Goal: Task Accomplishment & Management: Use online tool/utility

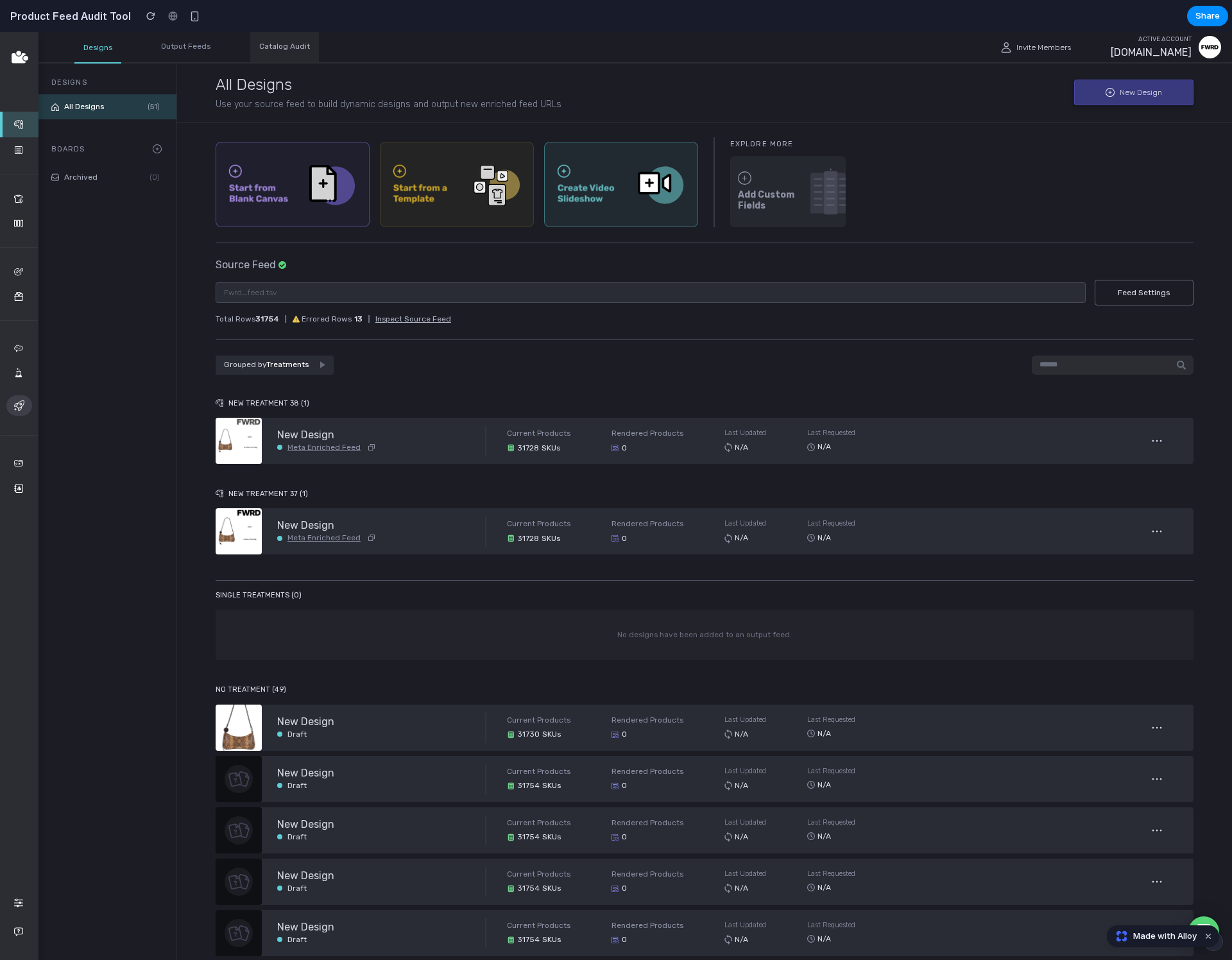
click at [295, 45] on div "Catalog Audit" at bounding box center [284, 46] width 68 height 30
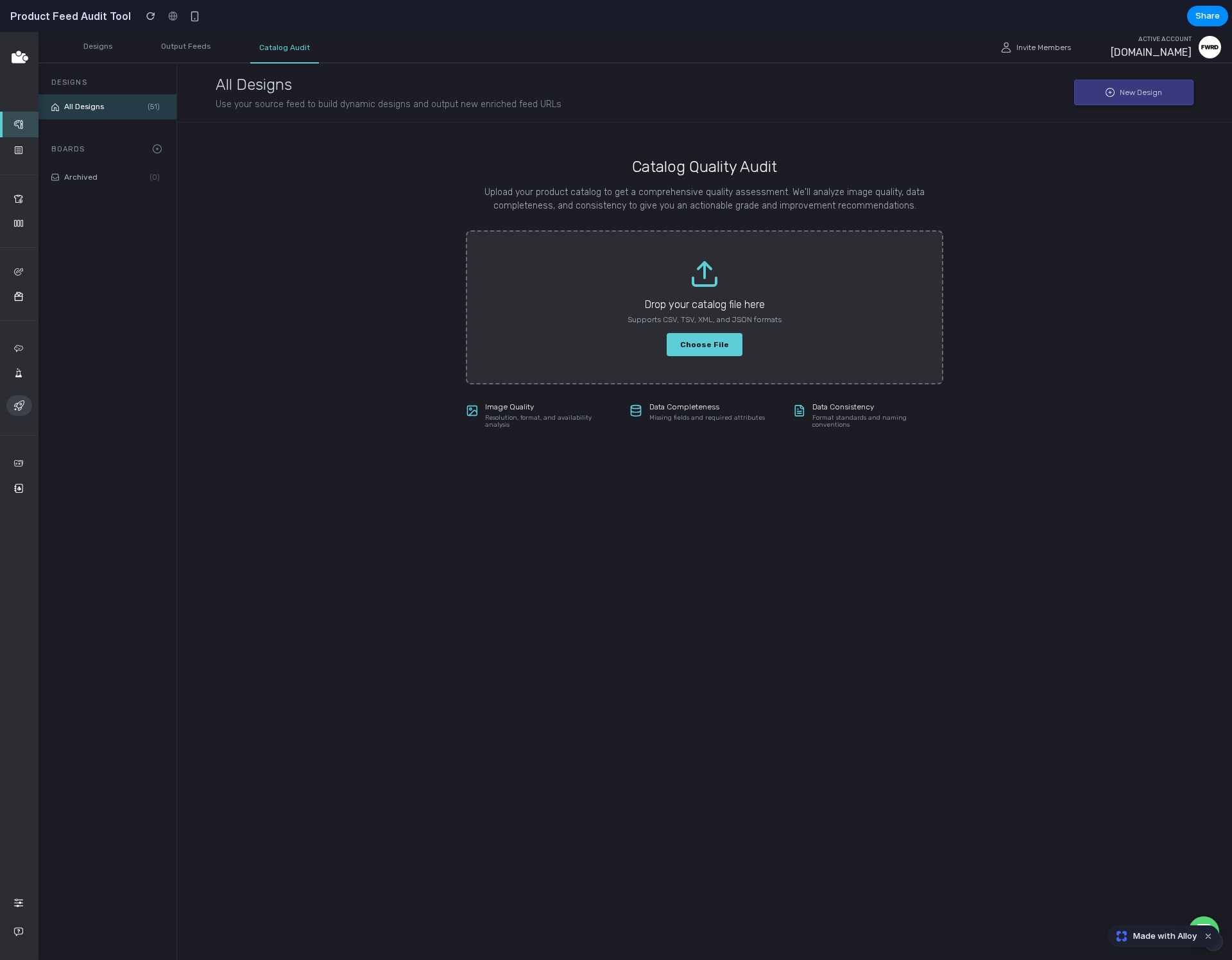
click at [1169, 932] on span "Made with Alloy" at bounding box center [1165, 936] width 64 height 13
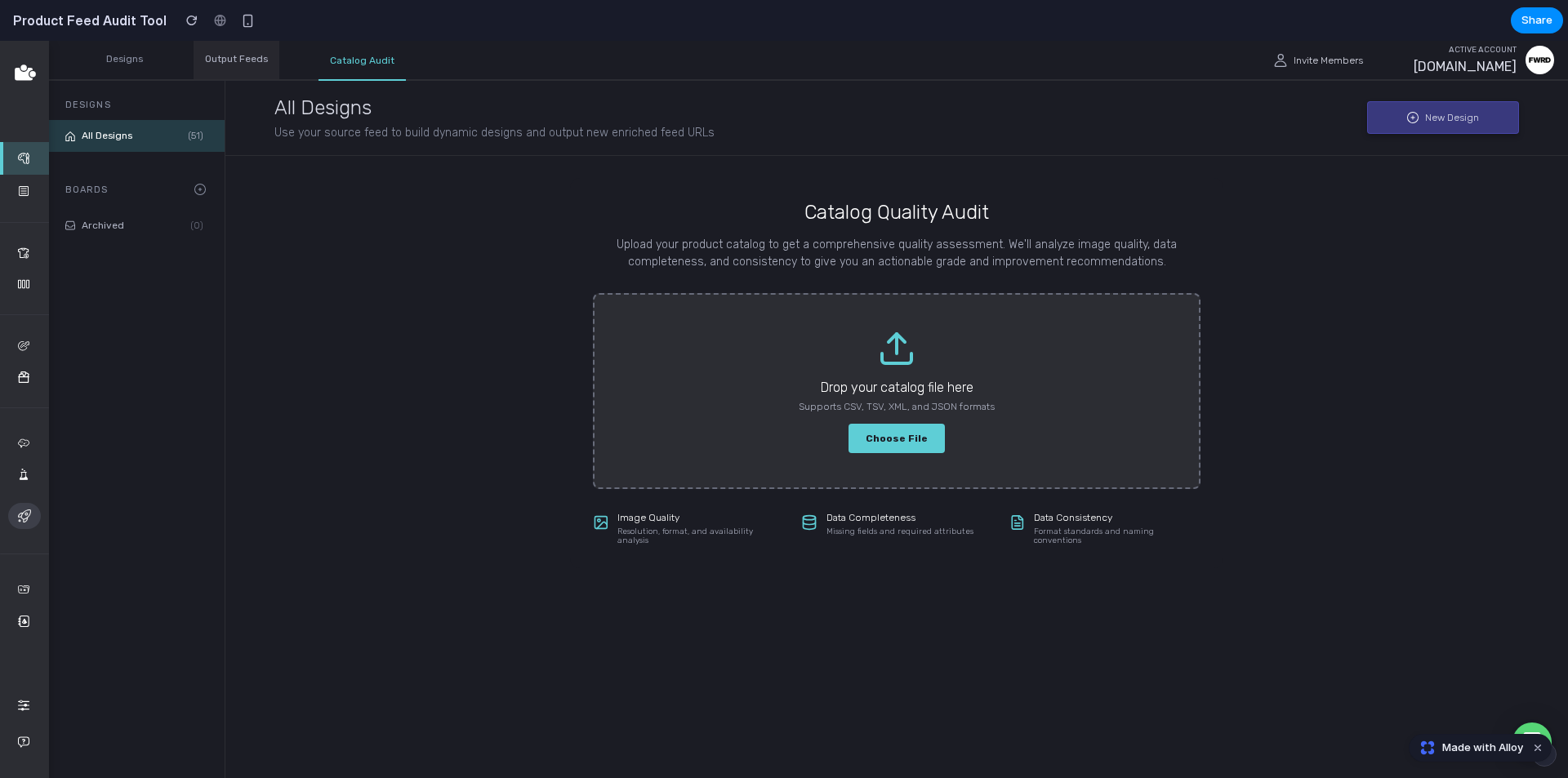
click at [256, 67] on div "Output Feeds" at bounding box center [236, 59] width 85 height 38
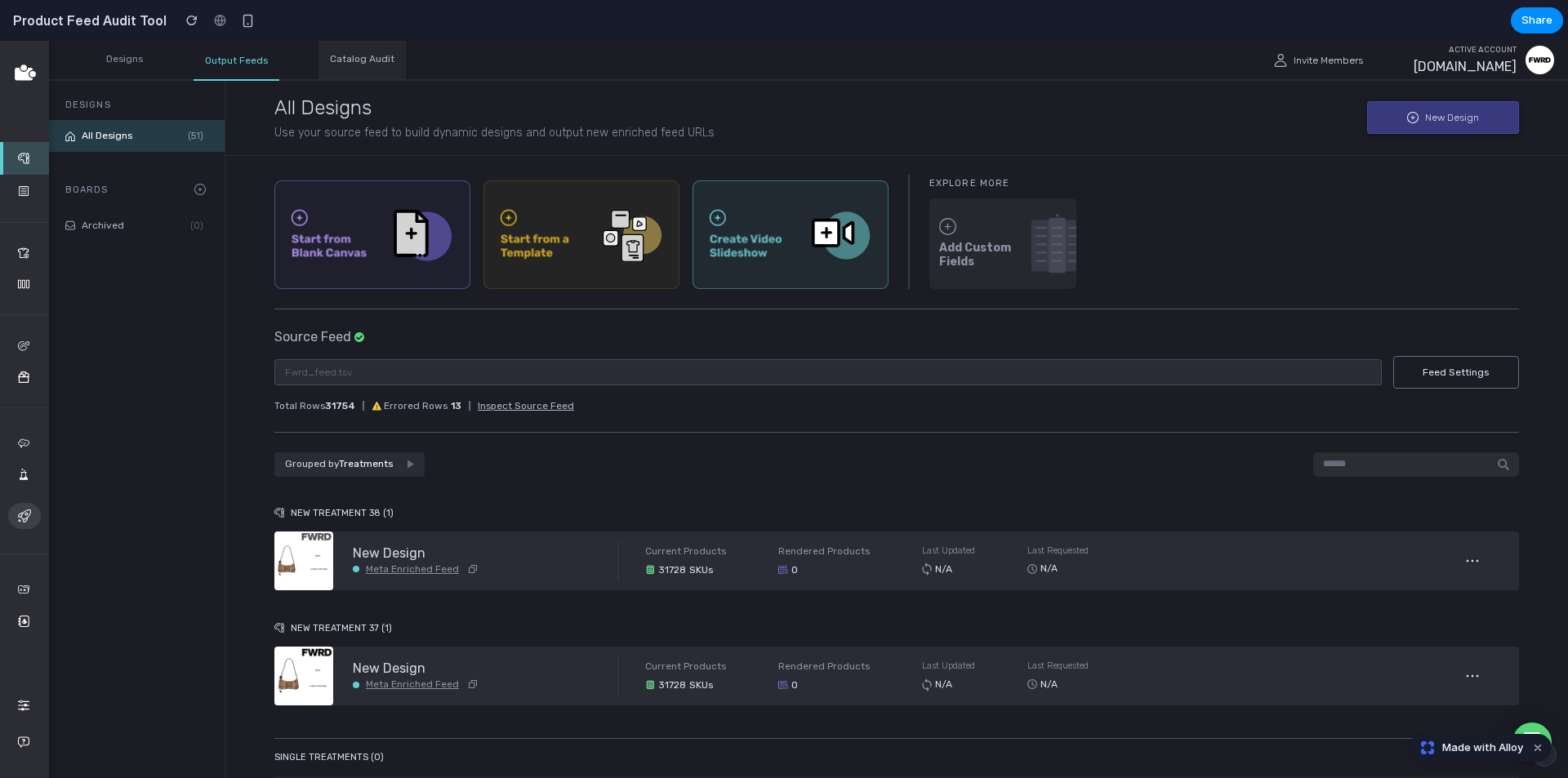
click at [368, 63] on div "Catalog Audit" at bounding box center [362, 59] width 87 height 38
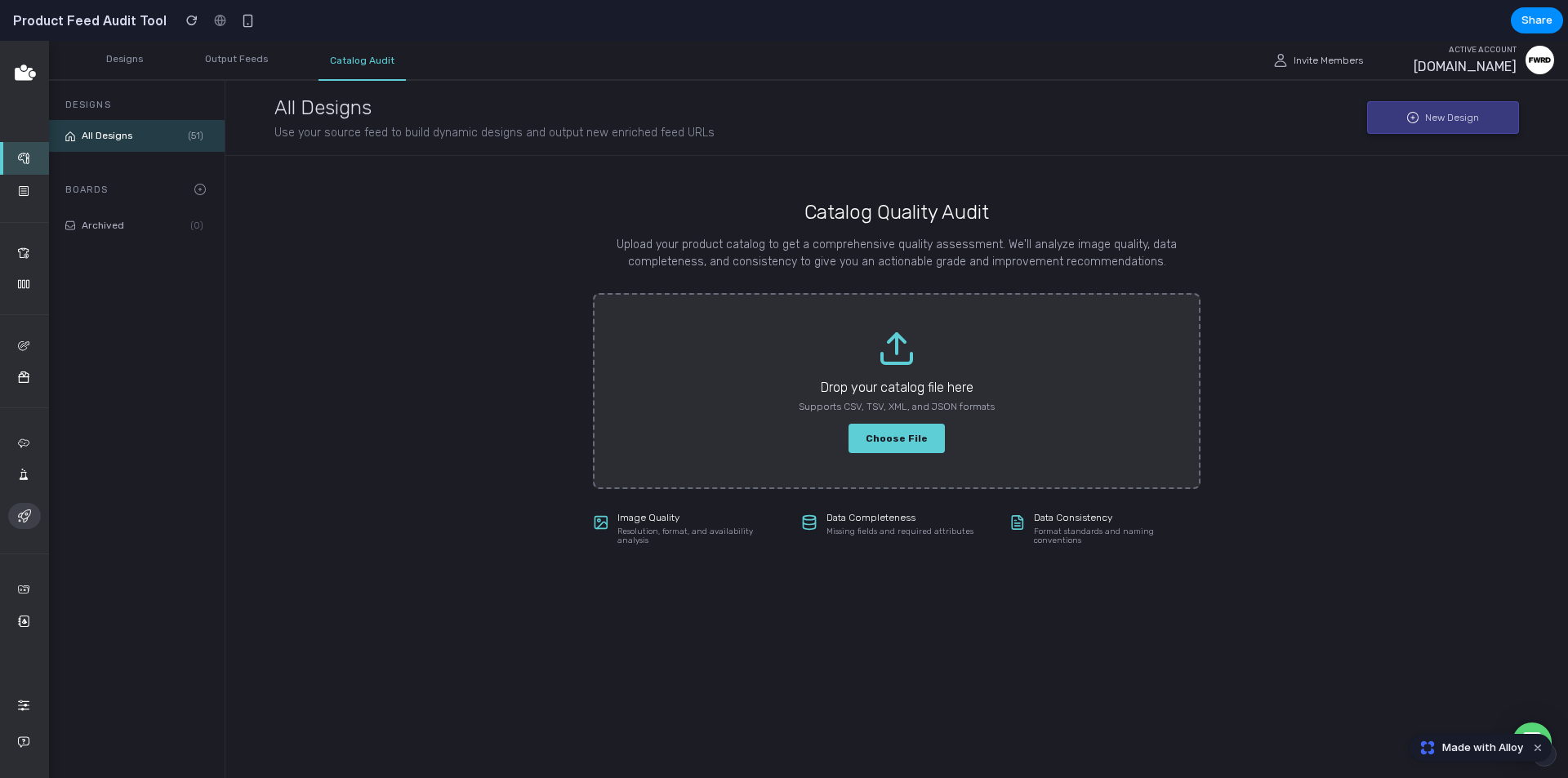
click at [1529, 65] on icon at bounding box center [1540, 60] width 22 height 17
click at [1548, 63] on icon at bounding box center [1540, 60] width 22 height 17
click at [1500, 201] on div "Catalog Quality Audit Upload your product catalog to get a comprehensive qualit…" at bounding box center [896, 373] width 1244 height 436
click at [1493, 200] on div "Catalog Quality Audit Upload your product catalog to get a comprehensive qualit…" at bounding box center [896, 373] width 1244 height 436
click at [1375, 225] on div "Catalog Quality Audit Upload your product catalog to get a comprehensive qualit…" at bounding box center [896, 373] width 1244 height 436
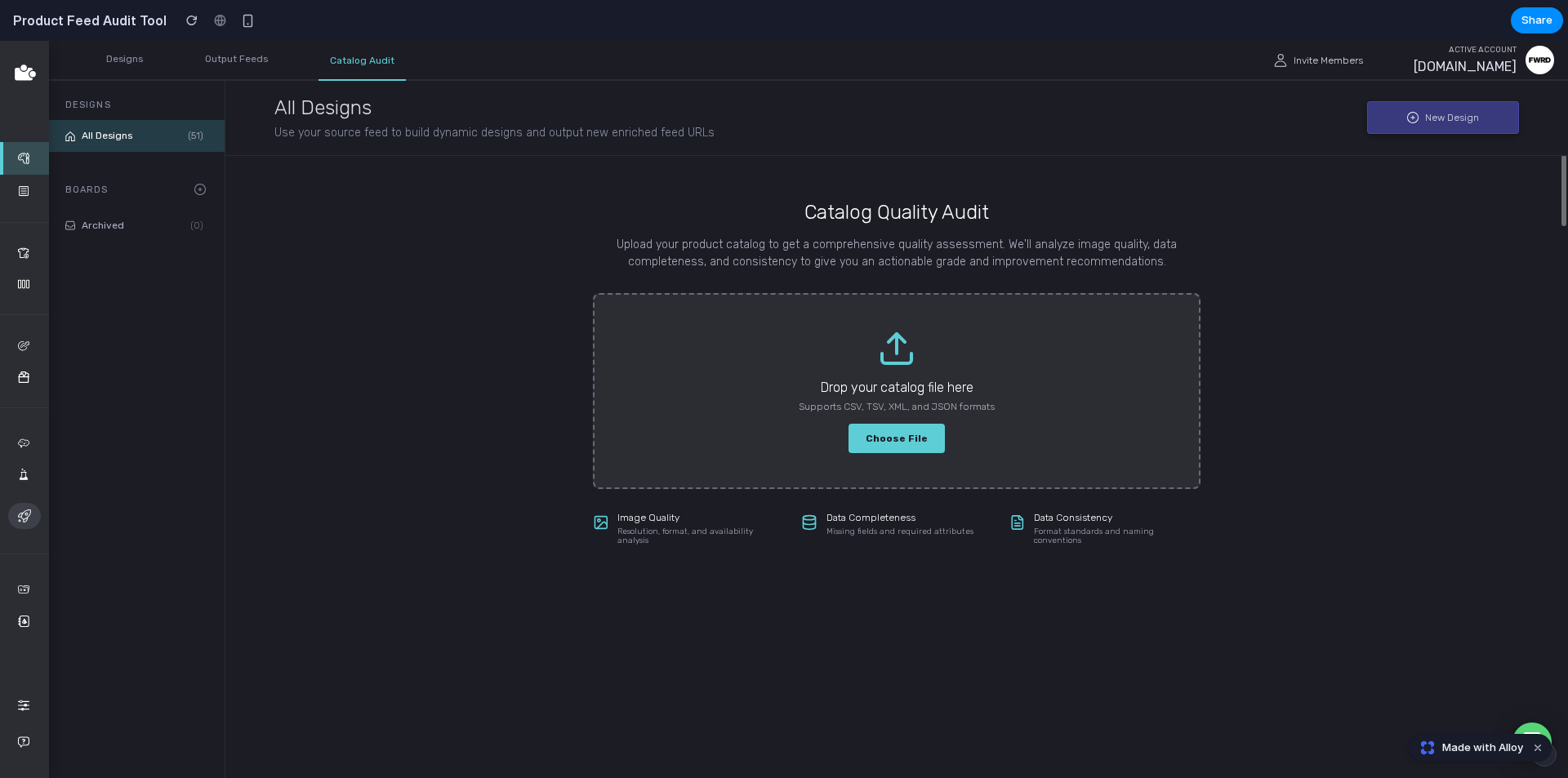
click at [1304, 232] on div "Catalog Quality Audit Upload your product catalog to get a comprehensive qualit…" at bounding box center [896, 373] width 1244 height 436
click at [925, 438] on label "Choose File" at bounding box center [896, 438] width 96 height 29
click at [0, 41] on input "Choose File" at bounding box center [0, 41] width 0 height 0
click at [384, 324] on div "Catalog Quality Audit Upload your product catalog to get a comprehensive qualit…" at bounding box center [896, 373] width 1244 height 436
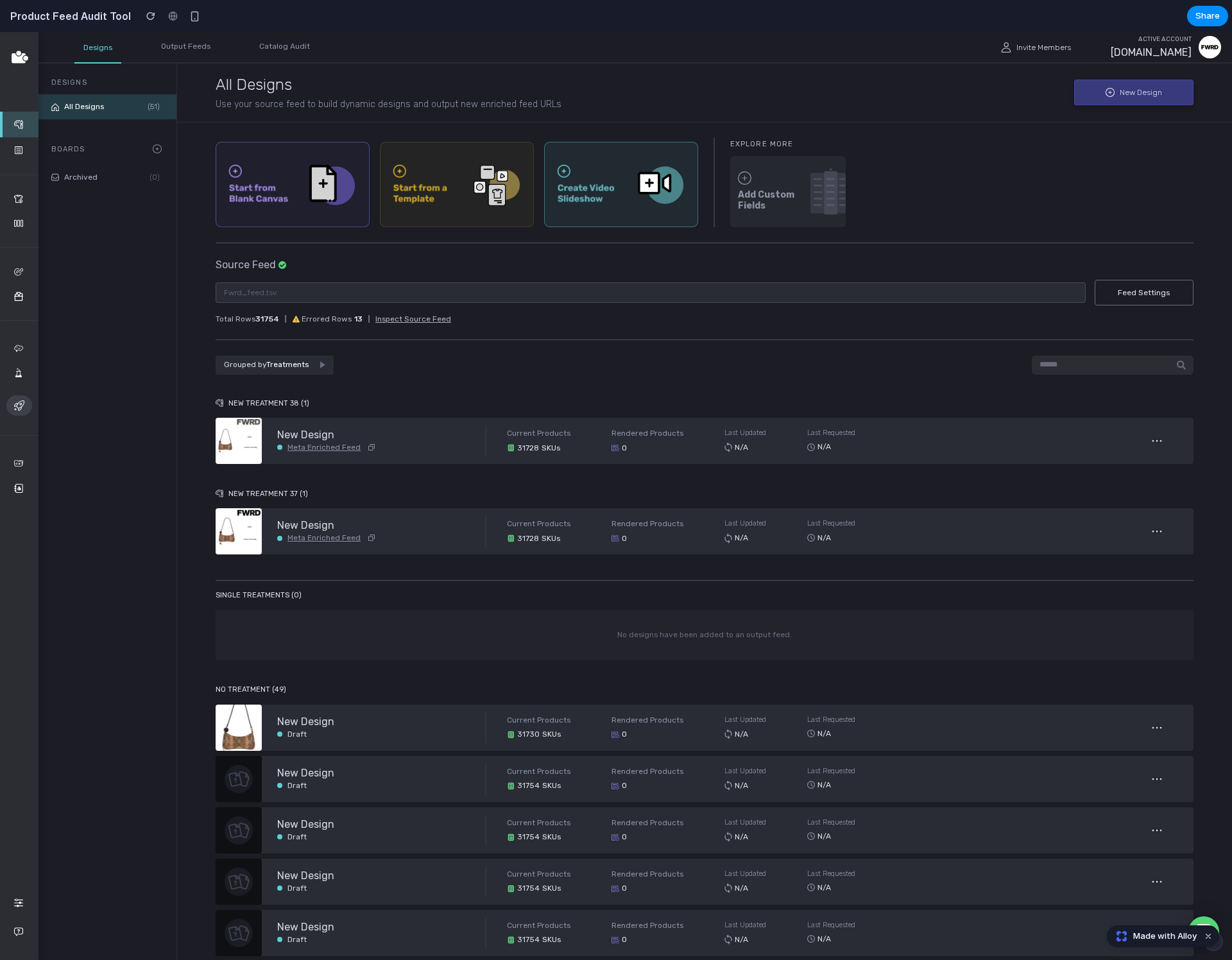
click at [271, 15] on section "Product Feed Audit Tool Share" at bounding box center [614, 16] width 1228 height 32
